Goal: Complete application form

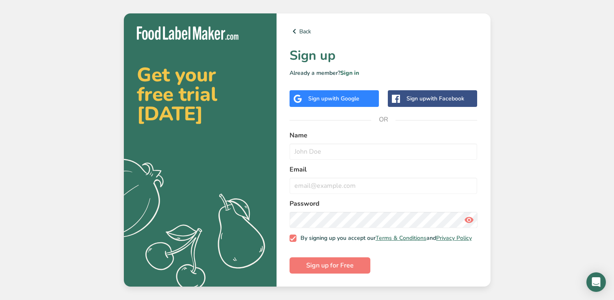
click at [334, 95] on span "with Google" at bounding box center [344, 99] width 32 height 8
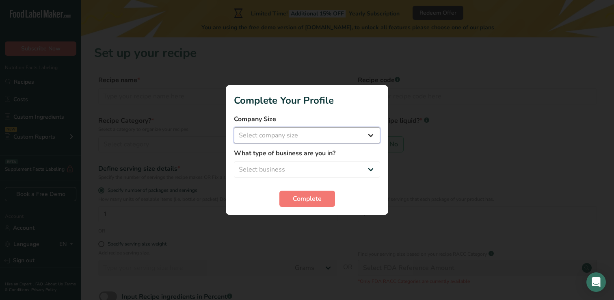
click at [350, 137] on select "Select company size Fewer than 10 Employees 10 to 50 Employees 51 to 500 Employ…" at bounding box center [307, 135] width 146 height 16
select select "1"
click at [338, 163] on select "Select business Packaged Food Manufacturer Restaurant & Cafe Bakery Meal Plans …" at bounding box center [307, 169] width 146 height 16
select select "1"
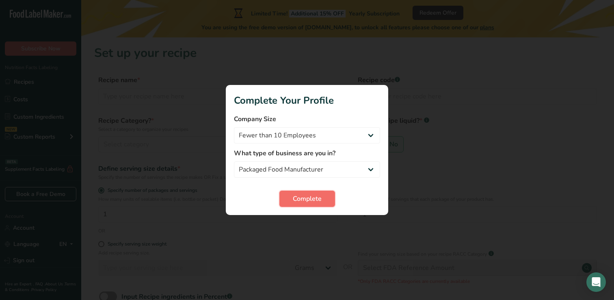
click at [297, 199] on span "Complete" at bounding box center [307, 199] width 29 height 10
